Goal: Navigation & Orientation: Find specific page/section

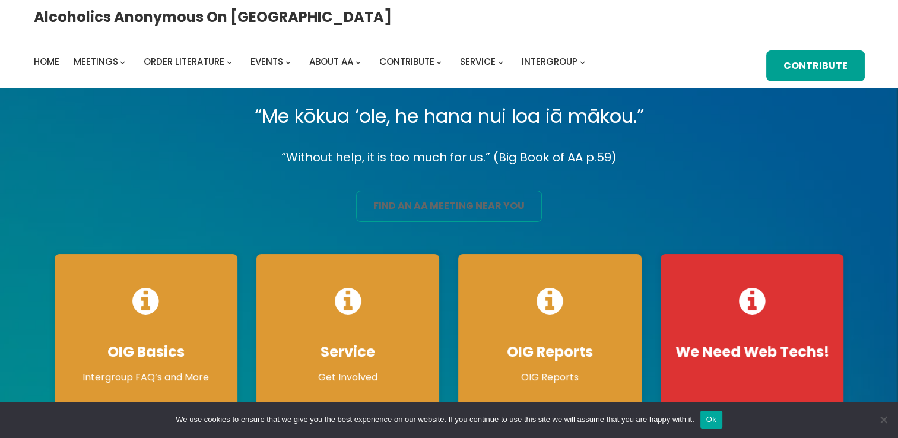
click at [446, 212] on link "find an aa meeting near you" at bounding box center [449, 205] width 186 height 31
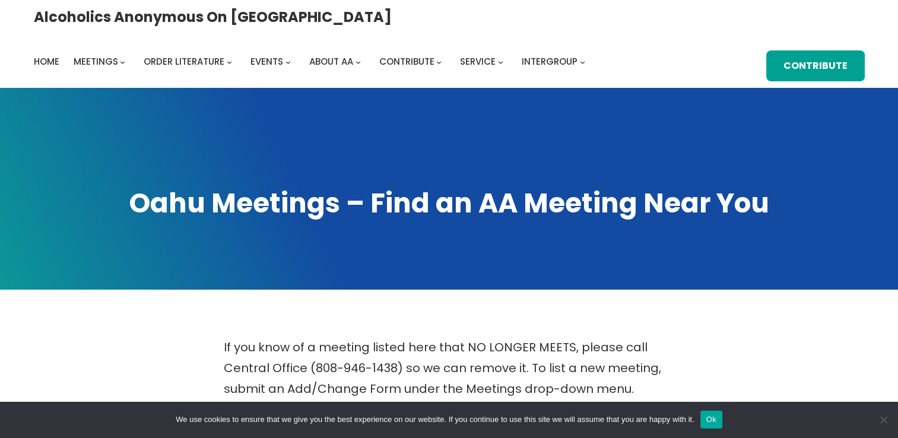
scroll to position [383, 0]
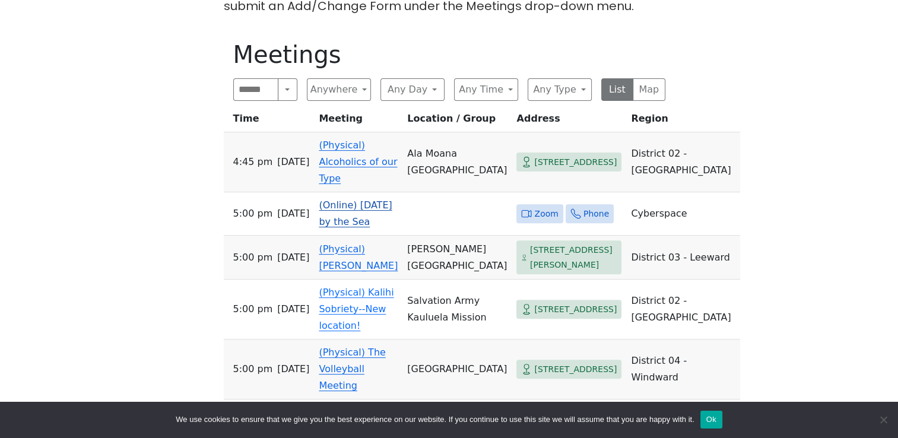
click at [534, 207] on span "Zoom" at bounding box center [546, 214] width 24 height 15
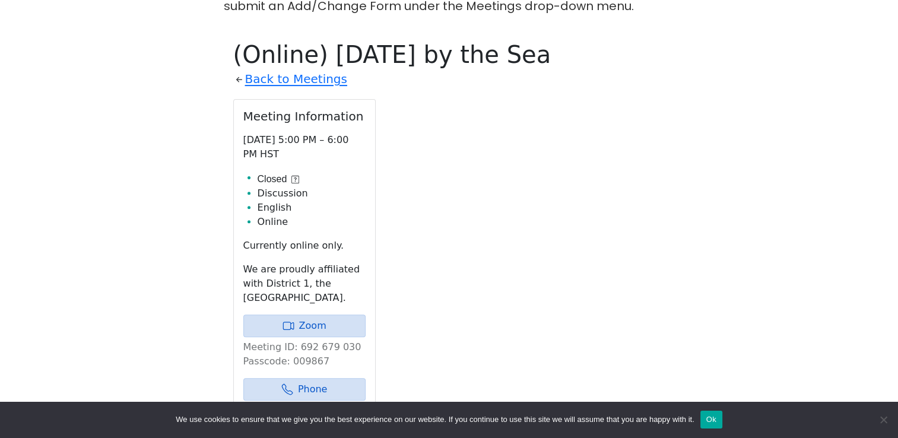
scroll to position [414, 0]
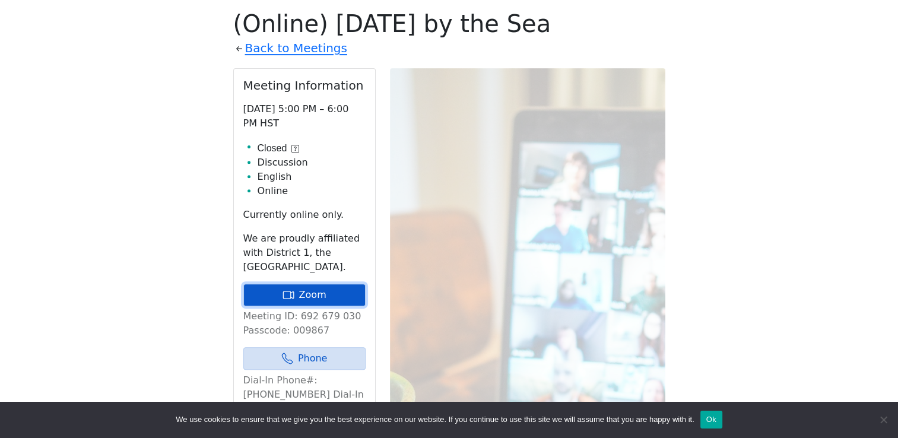
click at [312, 295] on link "Zoom" at bounding box center [304, 295] width 122 height 23
